Goal: Information Seeking & Learning: Compare options

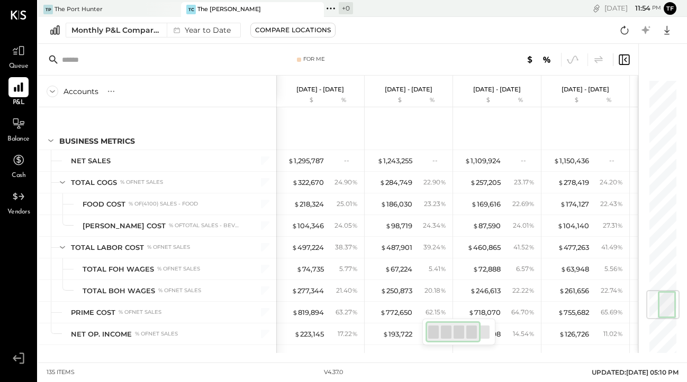
scroll to position [1792, 0]
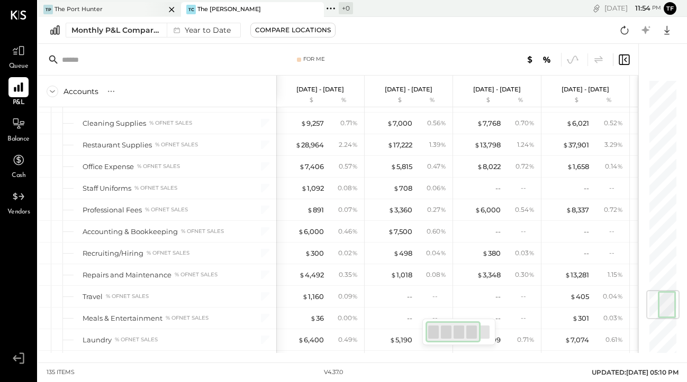
click at [126, 12] on div "TP The Port Hunter" at bounding box center [101, 10] width 127 height 10
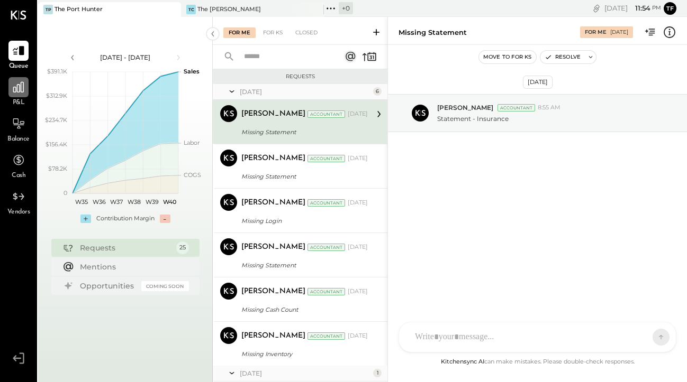
click at [20, 93] on icon at bounding box center [18, 87] width 11 height 11
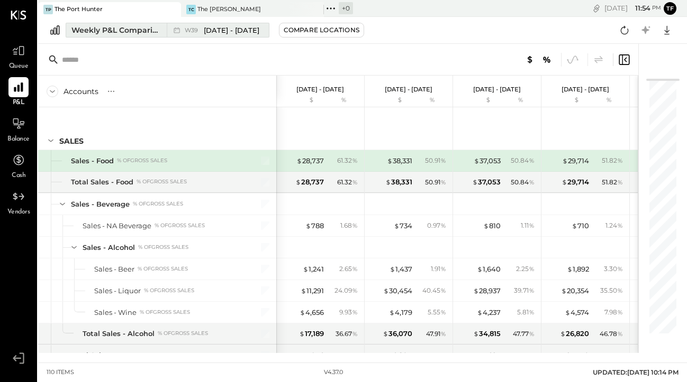
click at [144, 30] on div "Weekly P&L Comparison" at bounding box center [115, 30] width 89 height 11
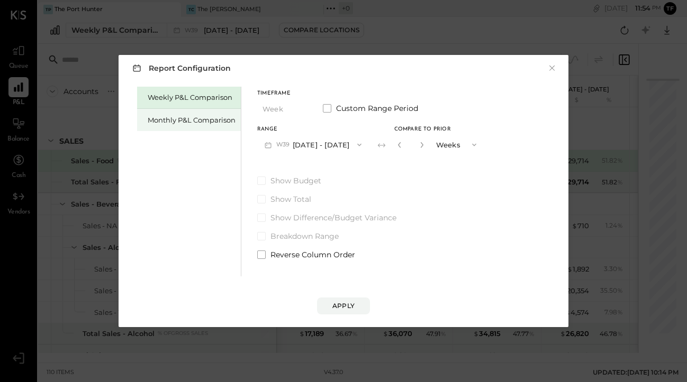
click at [195, 116] on div "Monthly P&L Comparison" at bounding box center [192, 120] width 88 height 10
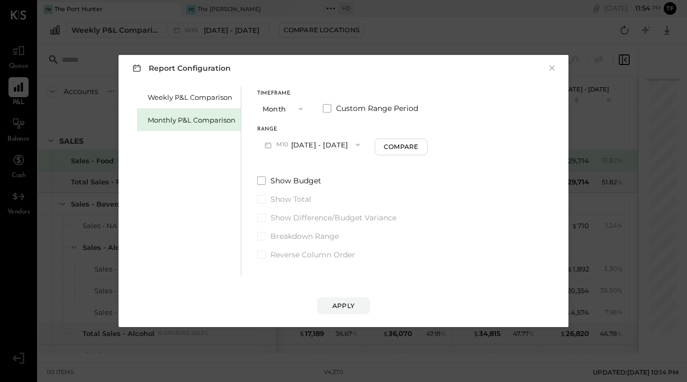
click at [289, 109] on button "Month" at bounding box center [283, 109] width 53 height 20
click at [293, 148] on div "YTD" at bounding box center [284, 146] width 52 height 19
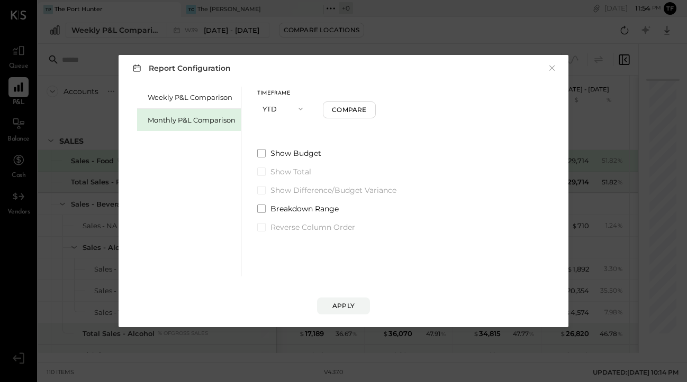
click at [289, 108] on button "YTD" at bounding box center [283, 109] width 53 height 20
click at [287, 162] on div "Year" at bounding box center [284, 165] width 52 height 19
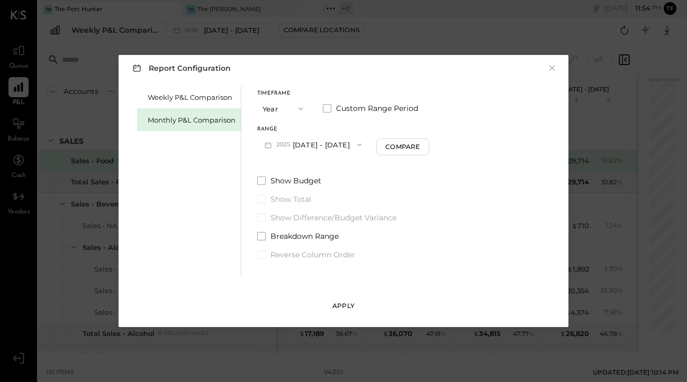
click at [347, 303] on div "Apply" at bounding box center [343, 306] width 22 height 9
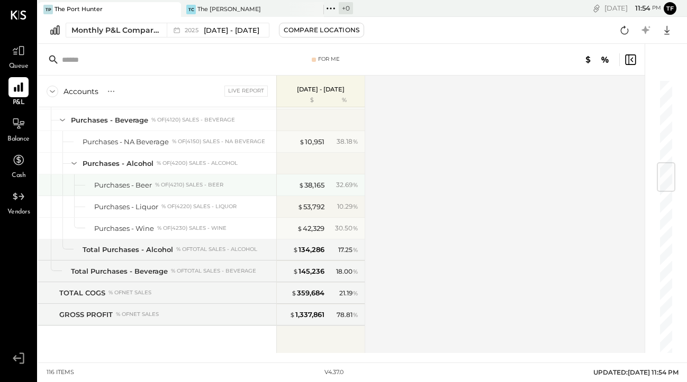
scroll to position [705, 0]
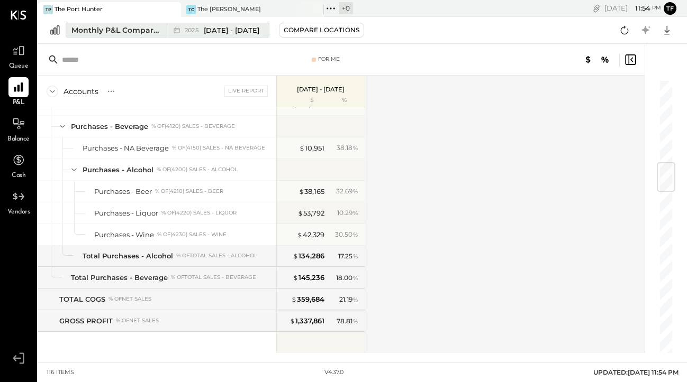
click at [226, 33] on span "[DATE] - [DATE]" at bounding box center [232, 30] width 56 height 10
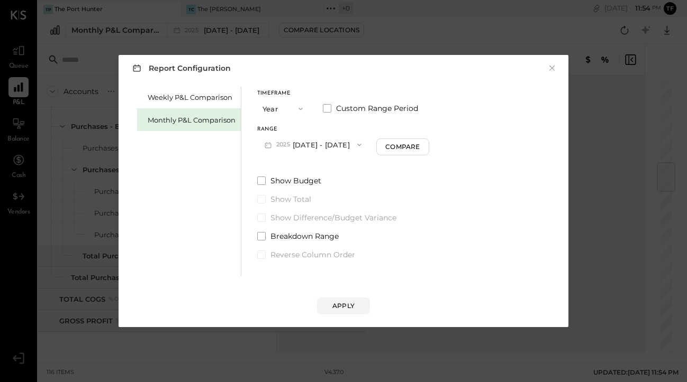
click at [297, 110] on icon "button" at bounding box center [300, 109] width 8 height 8
click at [300, 144] on div "YTD" at bounding box center [284, 146] width 52 height 19
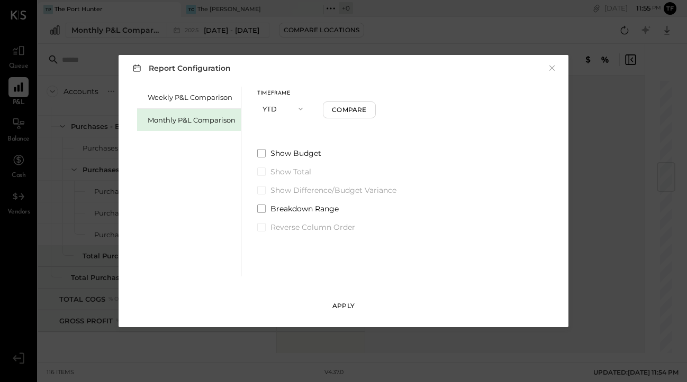
click at [342, 303] on div "Apply" at bounding box center [343, 306] width 22 height 9
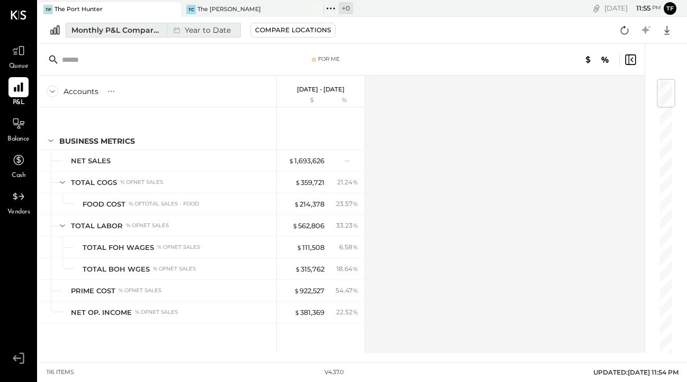
click at [132, 31] on div "Monthly P&L Comparison" at bounding box center [115, 30] width 89 height 11
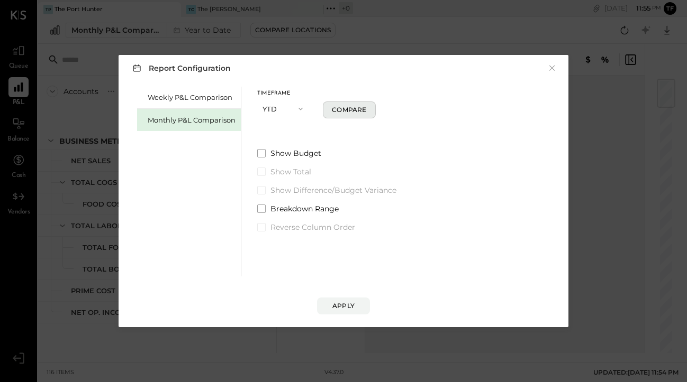
click at [348, 108] on div "Compare" at bounding box center [349, 109] width 34 height 9
click at [366, 108] on icon "button" at bounding box center [363, 109] width 6 height 6
type input "*"
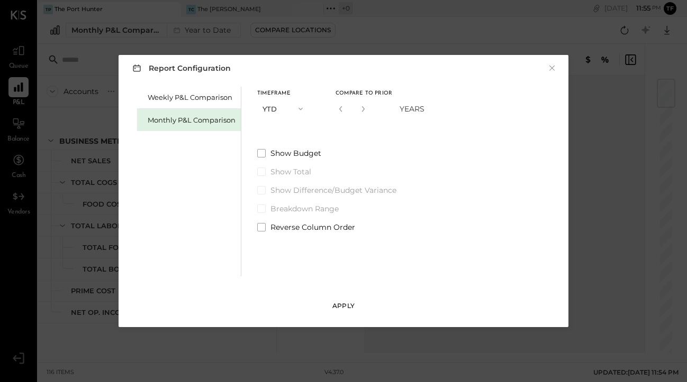
click at [355, 304] on button "Apply" at bounding box center [343, 306] width 53 height 17
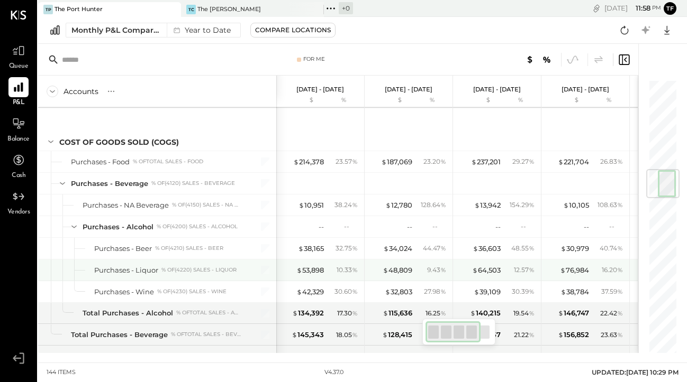
scroll to position [0, 1]
